Goal: Transaction & Acquisition: Purchase product/service

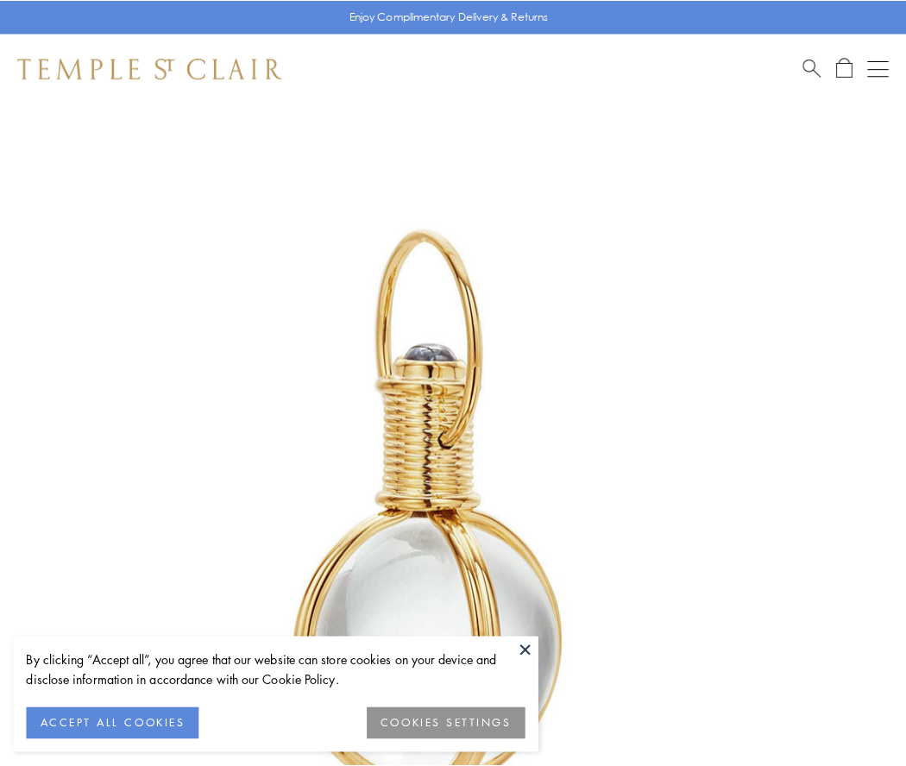
scroll to position [450, 0]
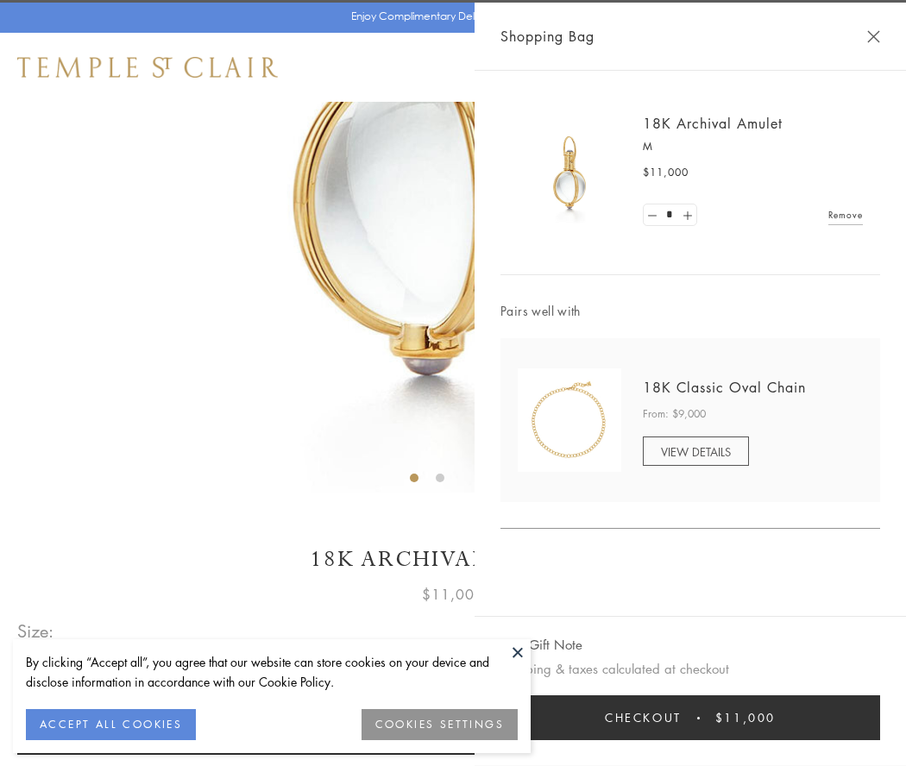
click at [690, 718] on button "Checkout $11,000" at bounding box center [690, 717] width 380 height 45
